Goal: Navigation & Orientation: Find specific page/section

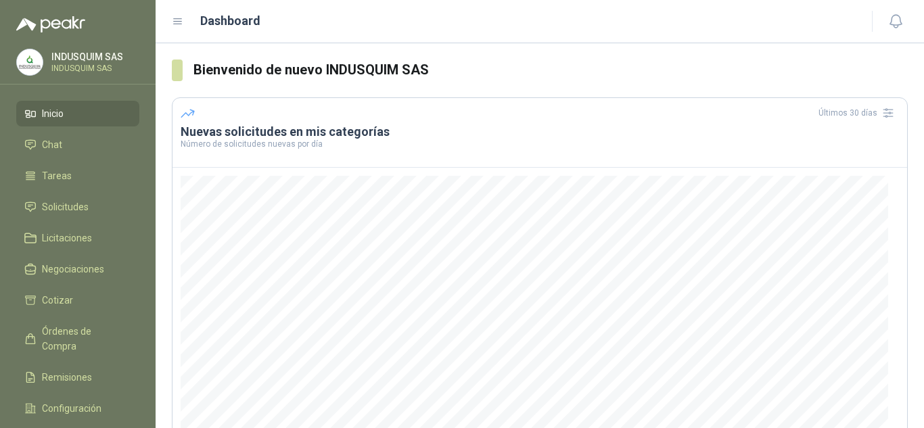
click at [54, 116] on span "Inicio" at bounding box center [53, 113] width 22 height 15
click at [179, 26] on icon at bounding box center [178, 22] width 12 height 12
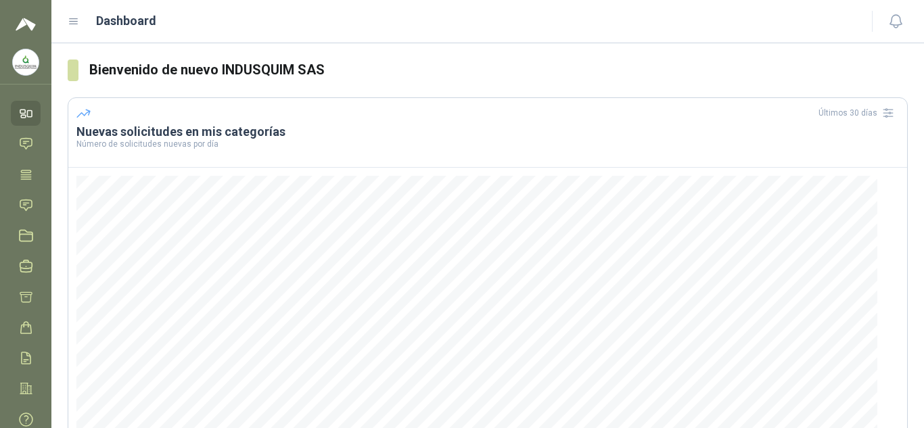
click at [80, 26] on div "Dashboard" at bounding box center [462, 21] width 788 height 19
click at [79, 26] on icon at bounding box center [74, 22] width 12 height 12
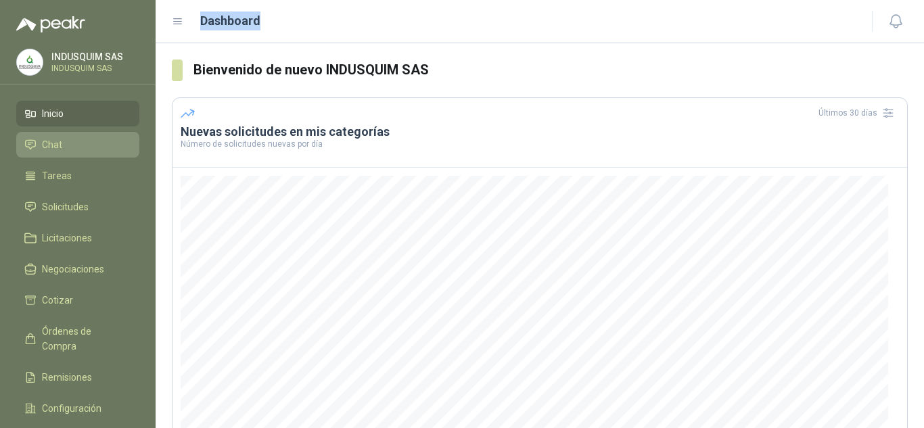
click at [75, 154] on link "Chat" at bounding box center [77, 145] width 123 height 26
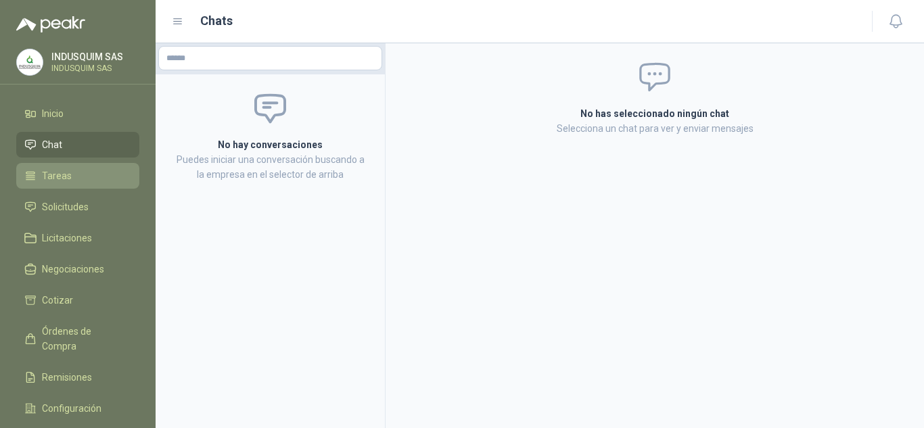
click at [65, 178] on span "Tareas" at bounding box center [57, 176] width 30 height 15
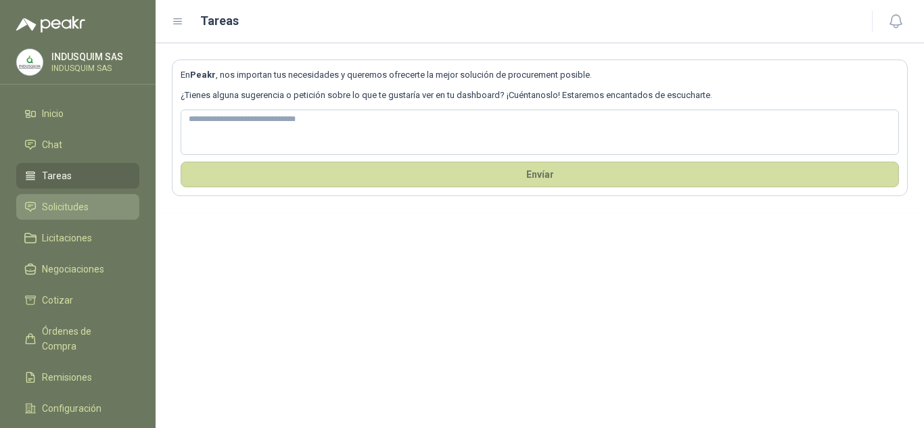
click at [71, 214] on span "Solicitudes" at bounding box center [65, 207] width 47 height 15
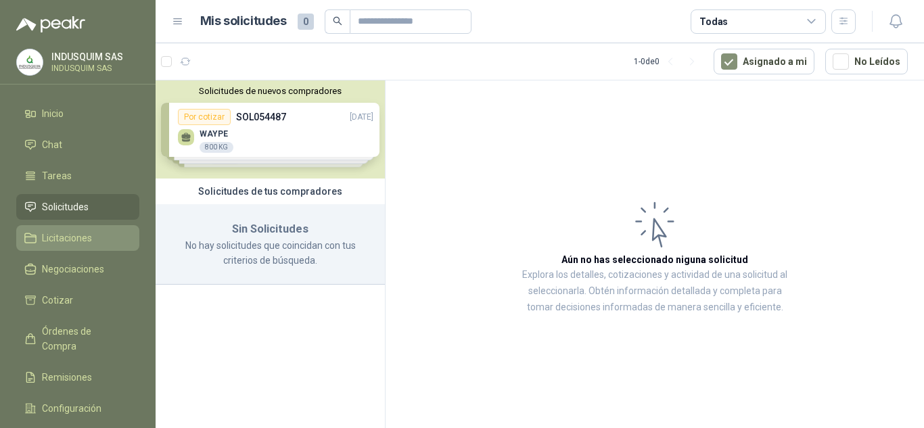
click at [70, 246] on link "Licitaciones" at bounding box center [77, 238] width 123 height 26
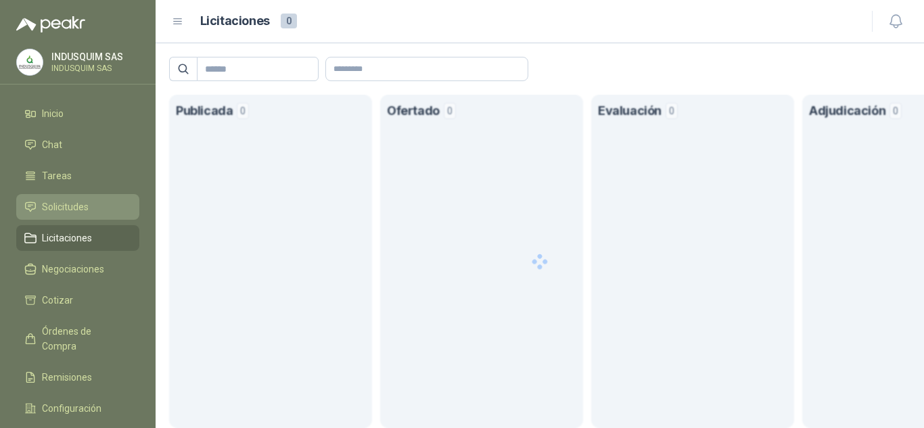
click at [73, 209] on span "Solicitudes" at bounding box center [65, 207] width 47 height 15
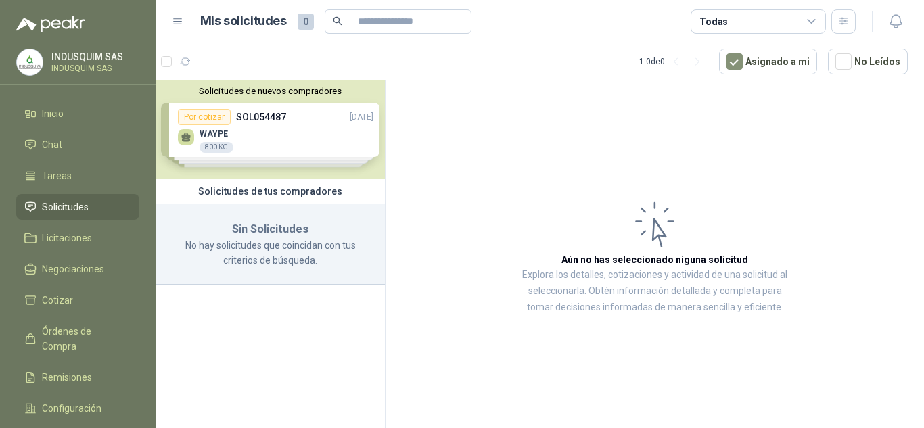
click at [254, 134] on div "Solicitudes de nuevos compradores Por cotizar SOL054487 [DATE] WAYPE 800 KG  P…" at bounding box center [270, 130] width 229 height 98
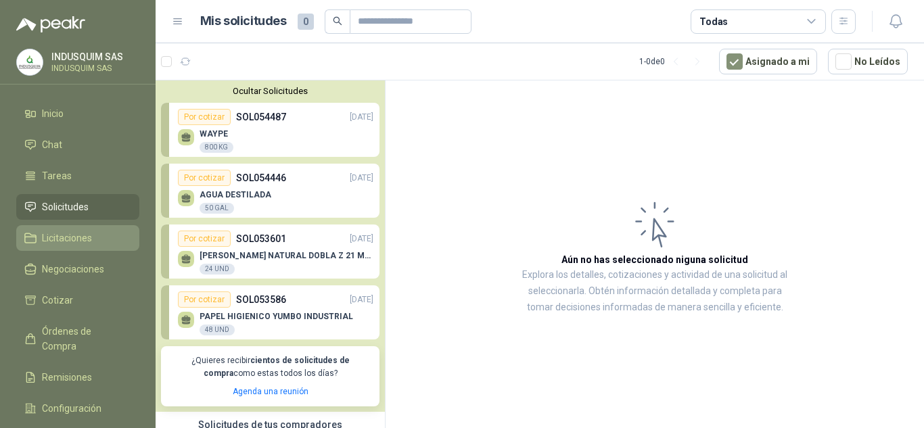
click at [89, 235] on span "Licitaciones" at bounding box center [67, 238] width 50 height 15
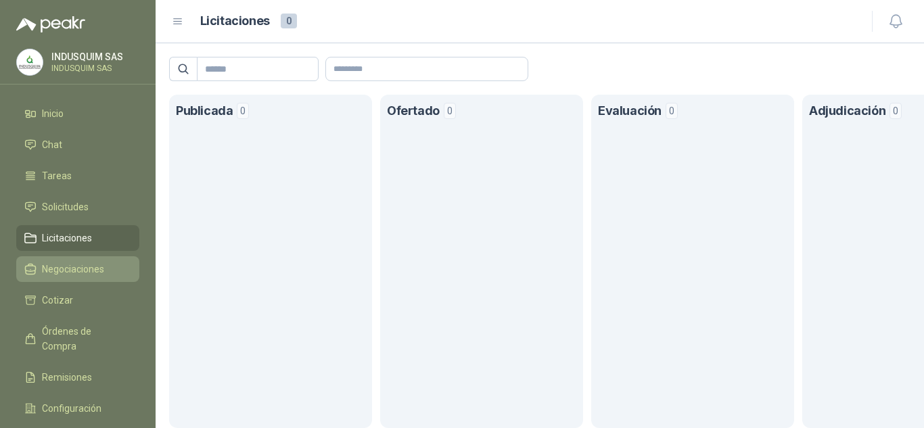
click at [85, 263] on span "Negociaciones" at bounding box center [73, 269] width 62 height 15
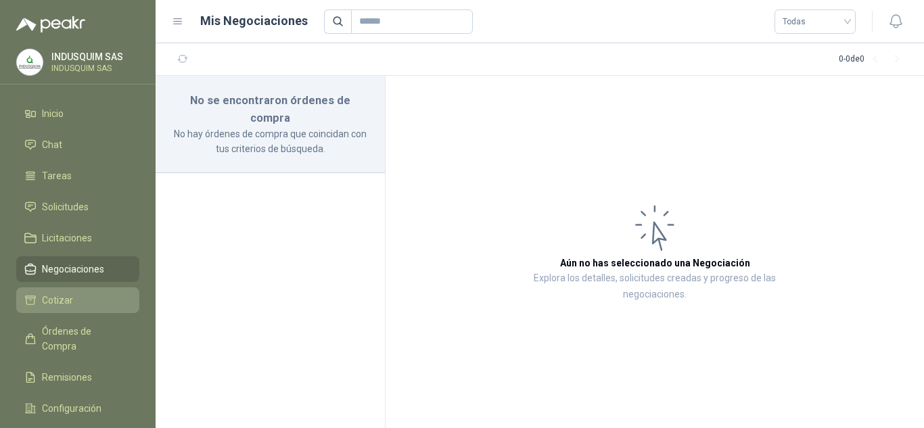
click at [87, 293] on li "Cotizar" at bounding box center [77, 300] width 107 height 15
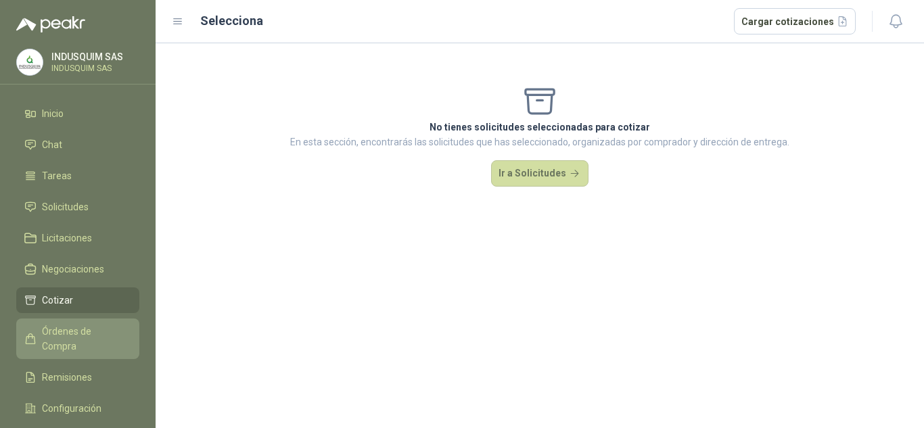
click at [83, 326] on span "Órdenes de Compra" at bounding box center [84, 339] width 85 height 30
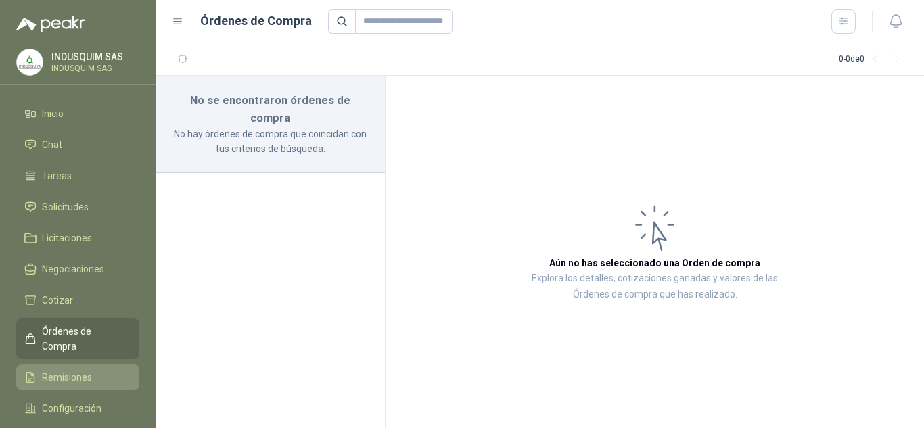
click at [79, 370] on span "Remisiones" at bounding box center [67, 377] width 50 height 15
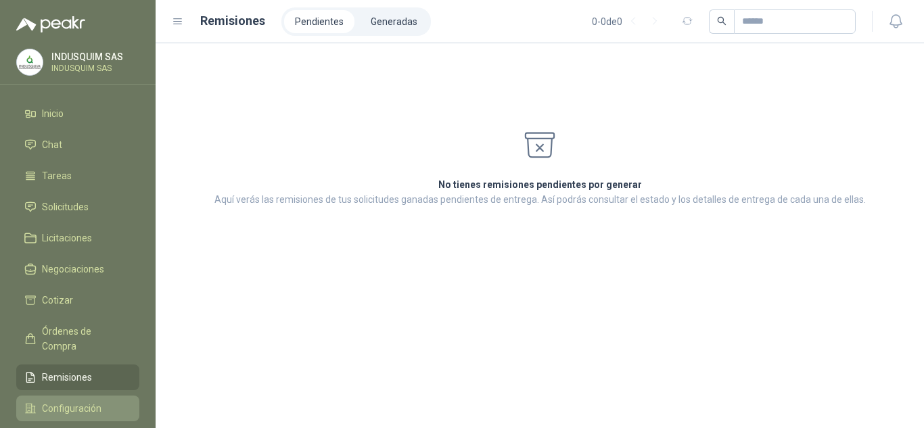
click at [93, 401] on span "Configuración" at bounding box center [72, 408] width 60 height 15
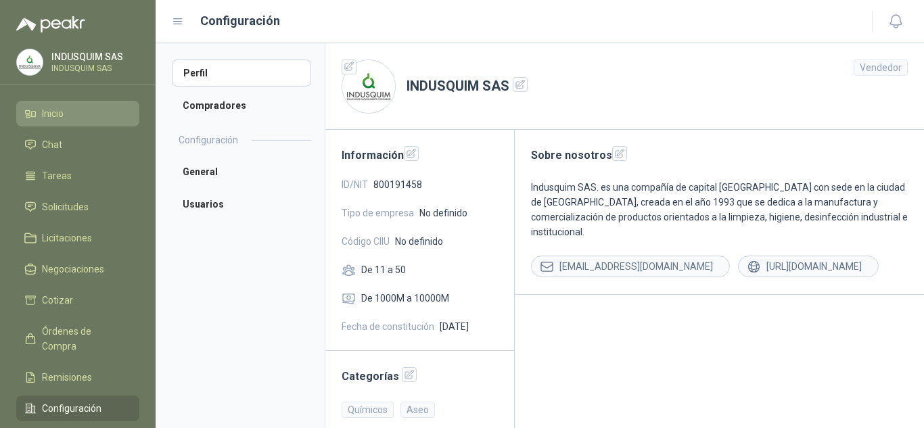
click at [66, 108] on li "Inicio" at bounding box center [77, 113] width 107 height 15
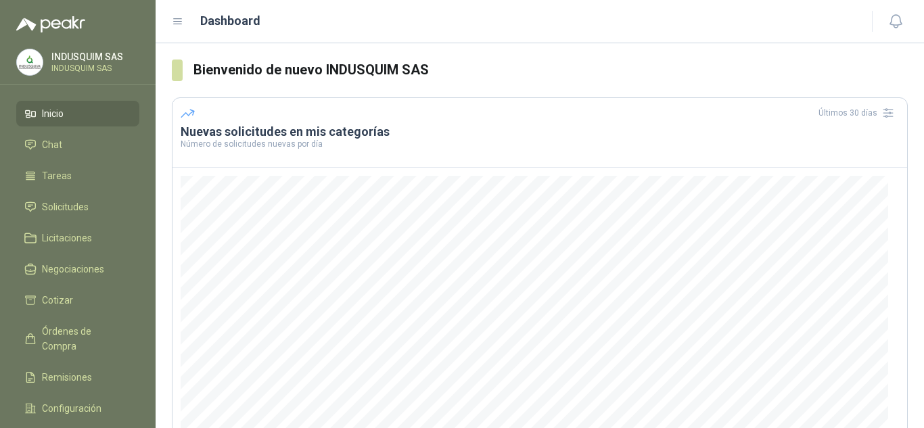
click at [179, 68] on span at bounding box center [177, 71] width 11 height 22
click at [176, 20] on icon at bounding box center [178, 22] width 12 height 12
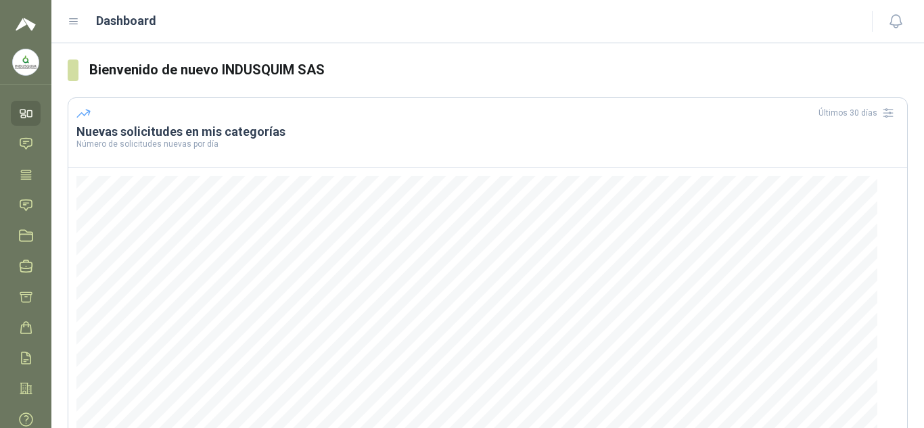
click at [73, 20] on icon at bounding box center [74, 22] width 12 height 12
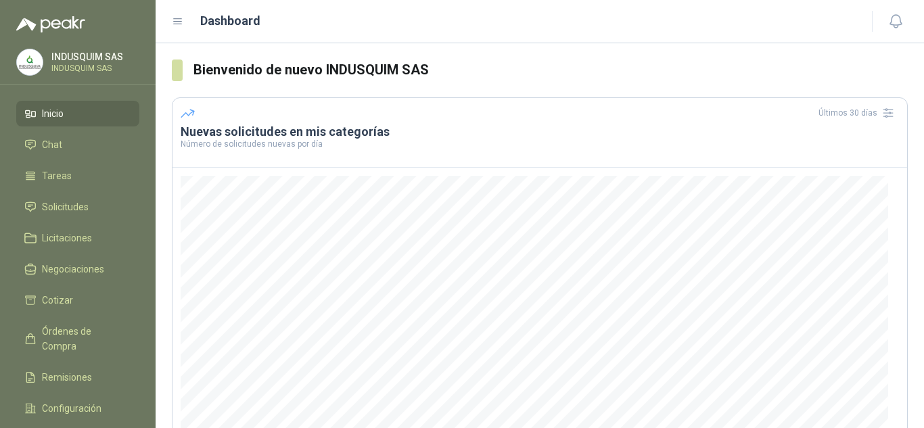
click at [26, 26] on img at bounding box center [50, 24] width 69 height 16
click at [25, 58] on img at bounding box center [30, 62] width 26 height 26
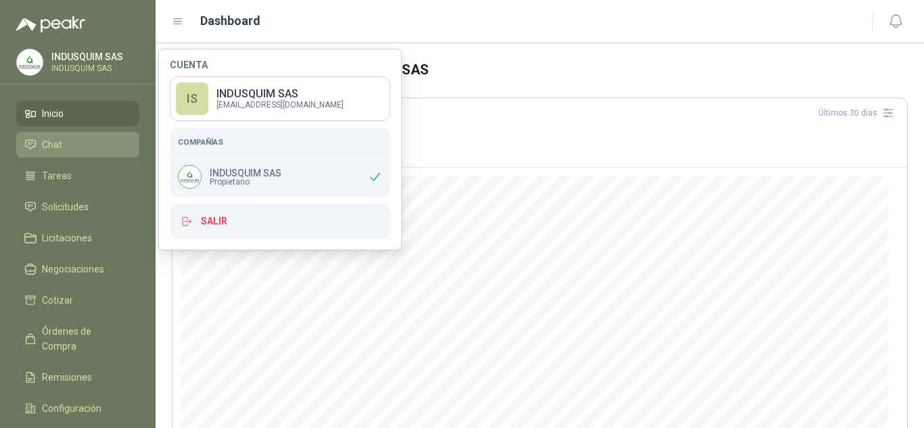
click at [58, 145] on span "Chat" at bounding box center [52, 144] width 20 height 15
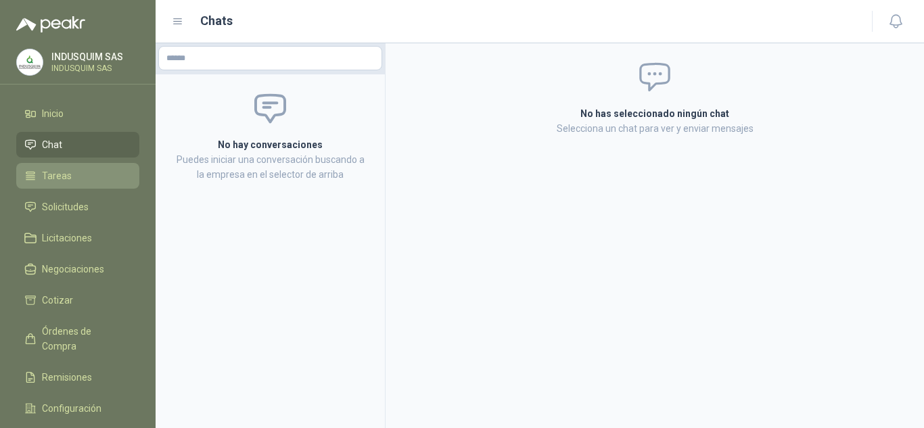
click at [67, 173] on span "Tareas" at bounding box center [57, 176] width 30 height 15
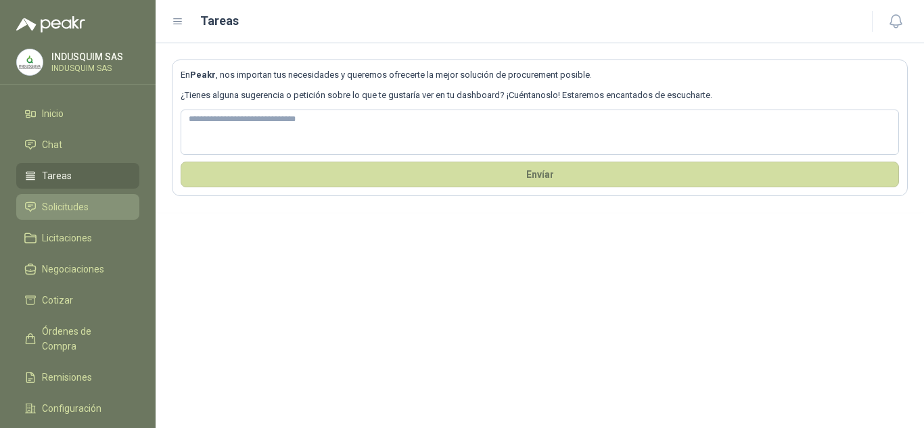
click at [72, 197] on link "Solicitudes" at bounding box center [77, 207] width 123 height 26
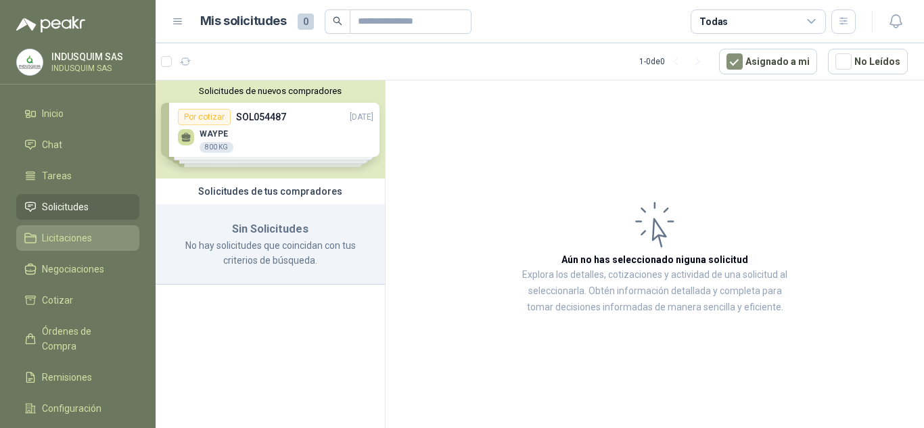
click at [77, 239] on span "Licitaciones" at bounding box center [67, 238] width 50 height 15
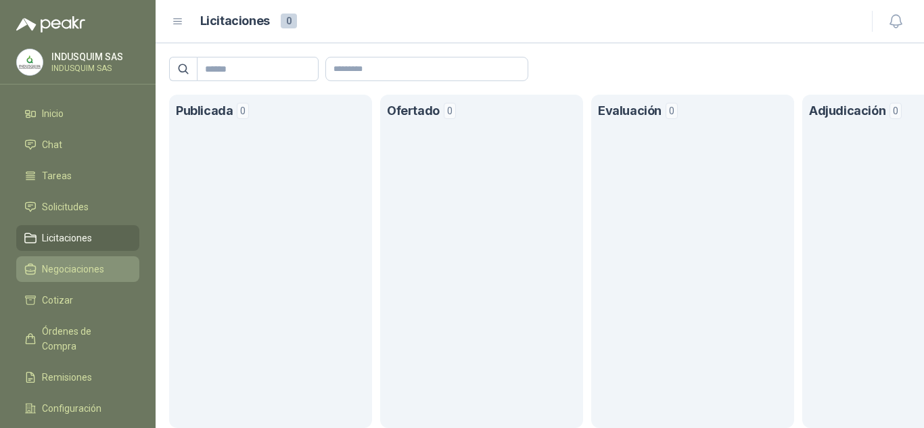
click at [52, 268] on span "Negociaciones" at bounding box center [73, 269] width 62 height 15
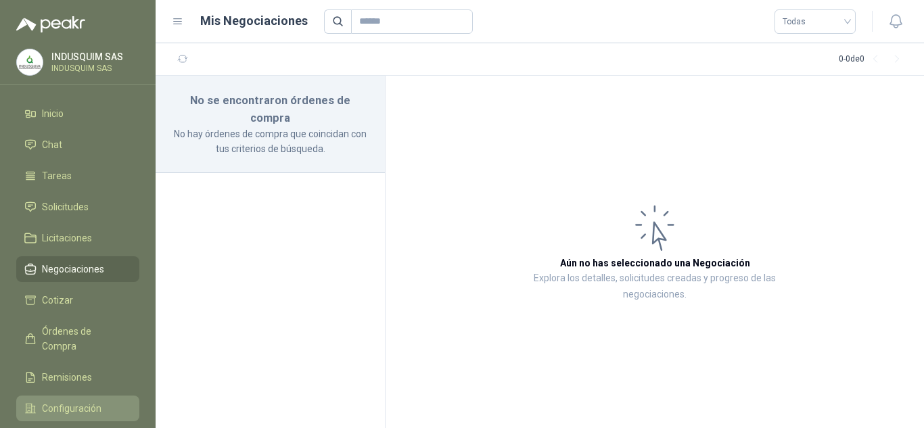
click at [94, 401] on span "Configuración" at bounding box center [72, 408] width 60 height 15
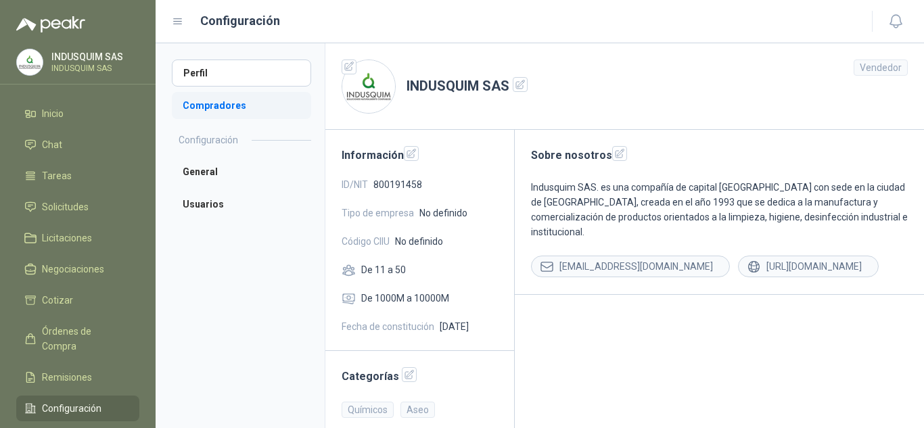
click at [237, 108] on li "Compradores" at bounding box center [241, 105] width 139 height 27
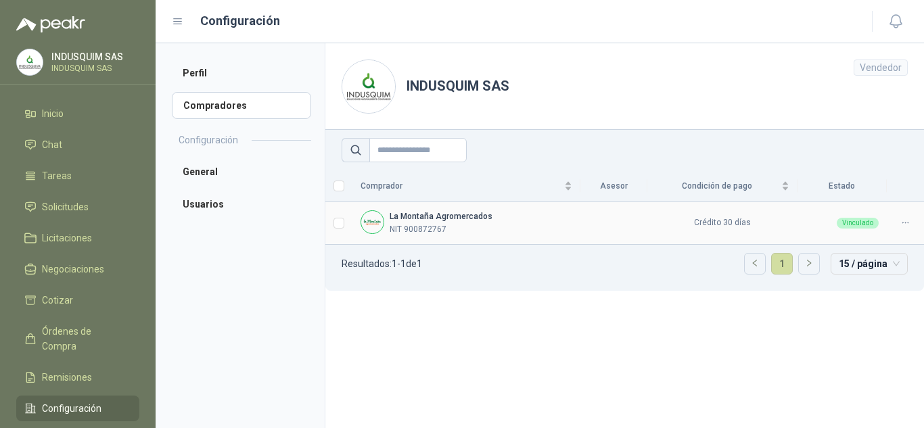
click at [496, 226] on div "[GEOGRAPHIC_DATA] NIT 900872767" at bounding box center [467, 223] width 212 height 26
click at [335, 229] on label at bounding box center [339, 223] width 11 height 15
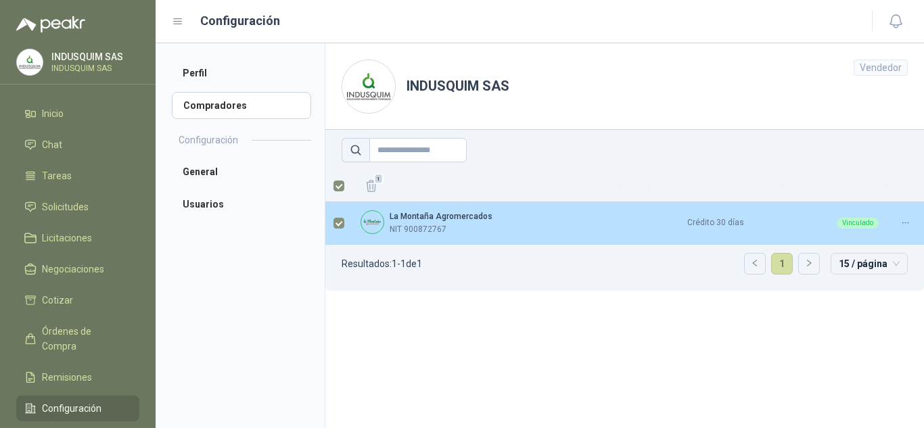
click at [335, 229] on label at bounding box center [339, 223] width 11 height 15
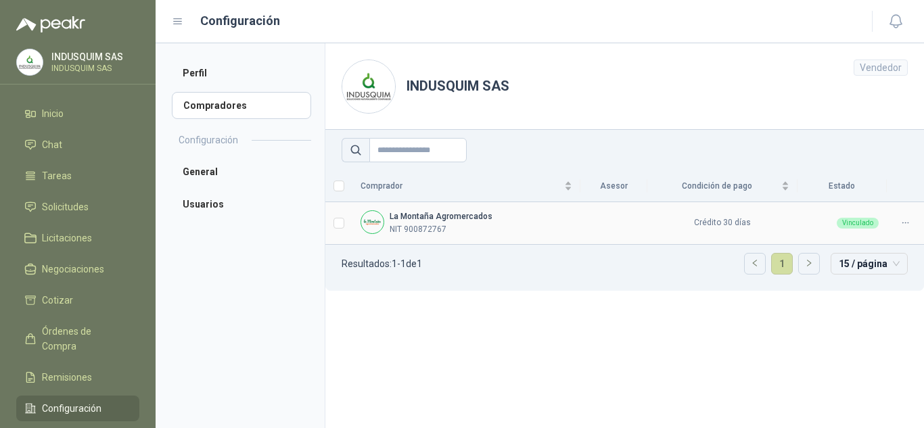
click at [902, 227] on icon at bounding box center [906, 223] width 10 height 10
click at [564, 343] on section "INDUSQUIM SAS Vendedor Comprador Asesor Condición de pago Estado La Montaña Agr…" at bounding box center [625, 235] width 600 height 385
click at [198, 163] on li "General" at bounding box center [241, 171] width 139 height 27
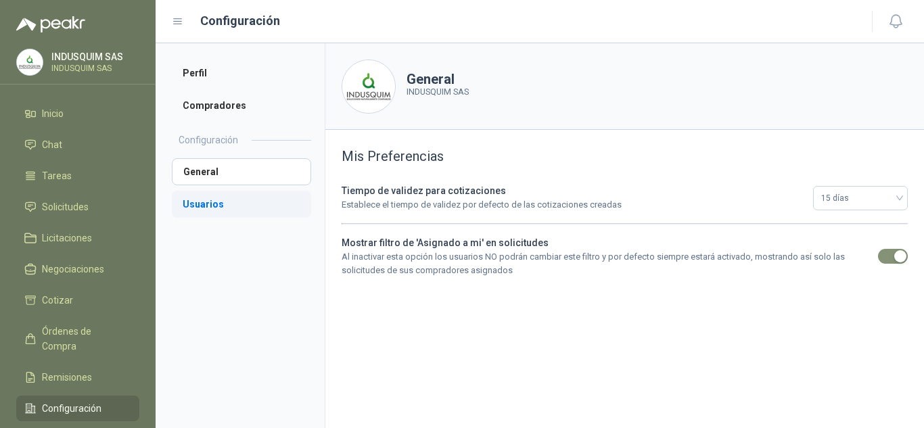
click at [202, 197] on li "Usuarios" at bounding box center [241, 204] width 139 height 27
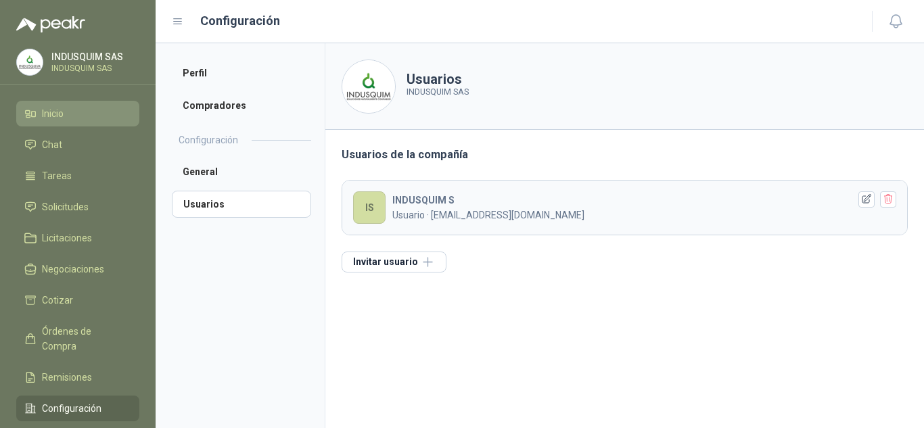
click at [49, 111] on span "Inicio" at bounding box center [53, 113] width 22 height 15
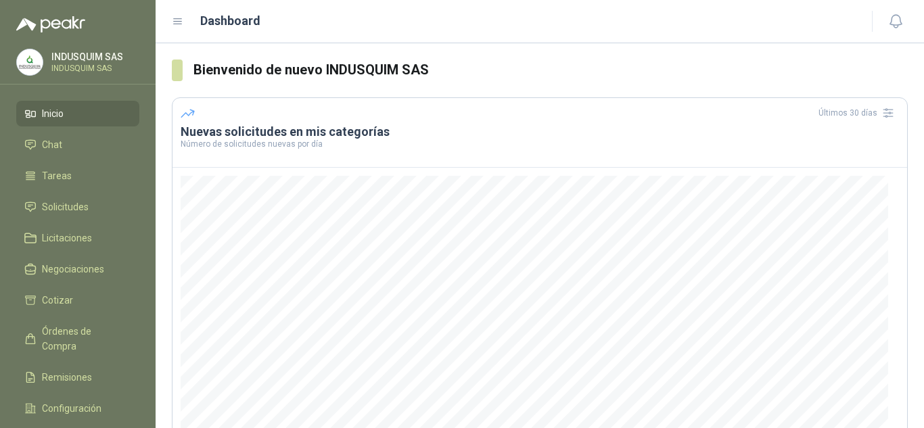
click at [174, 66] on span at bounding box center [177, 71] width 11 height 22
click at [79, 65] on p "INDUSQUIM SAS" at bounding box center [93, 68] width 85 height 8
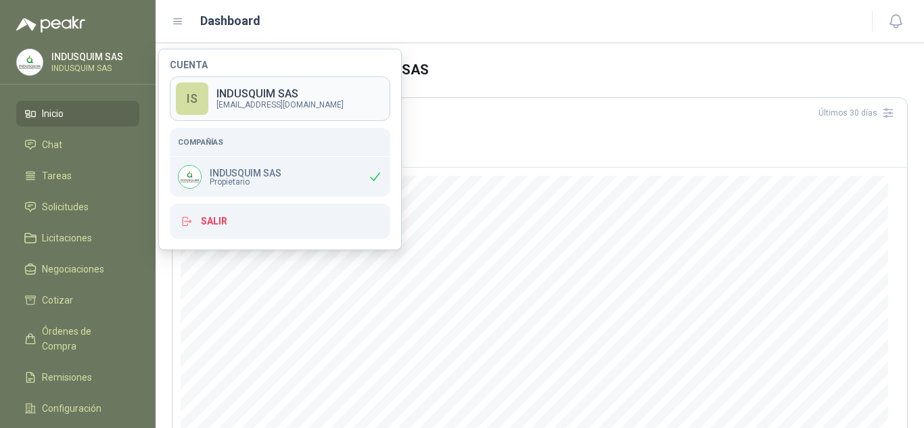
click at [248, 97] on p "INDUSQUIM SAS" at bounding box center [280, 94] width 127 height 11
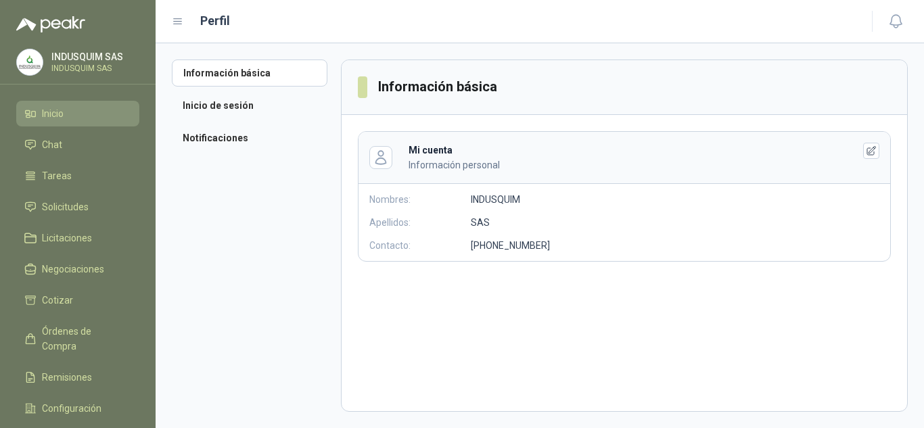
click at [63, 118] on span "Inicio" at bounding box center [53, 113] width 22 height 15
